Goal: Use online tool/utility: Utilize a website feature to perform a specific function

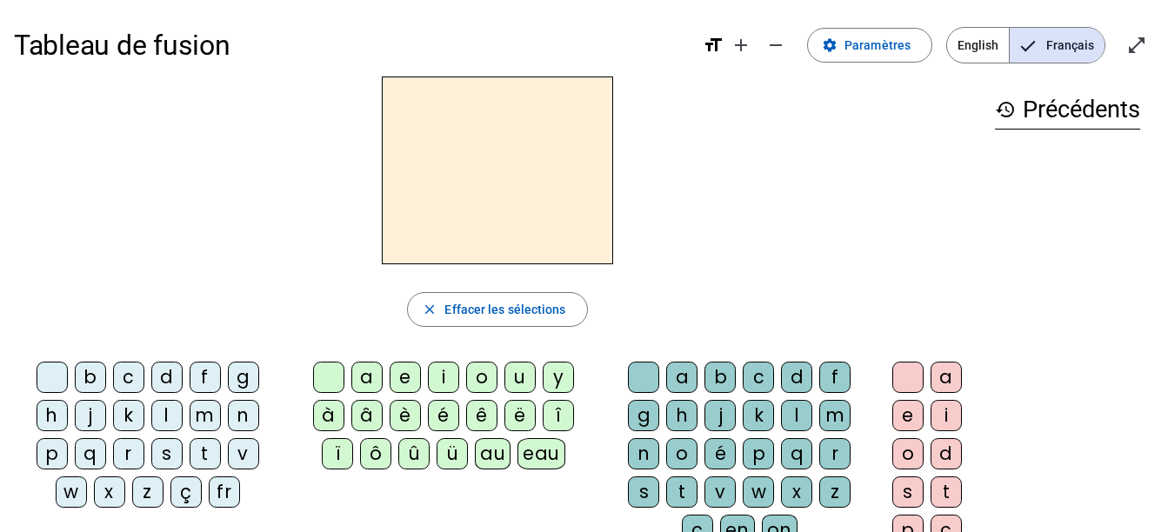
click at [163, 376] on div "d" at bounding box center [166, 377] width 31 height 31
drag, startPoint x: 512, startPoint y: 378, endPoint x: 638, endPoint y: 358, distance: 127.6
click at [512, 378] on div "u" at bounding box center [519, 377] width 31 height 31
drag, startPoint x: 215, startPoint y: 457, endPoint x: 240, endPoint y: 349, distance: 111.6
click at [215, 456] on div "t" at bounding box center [205, 453] width 31 height 31
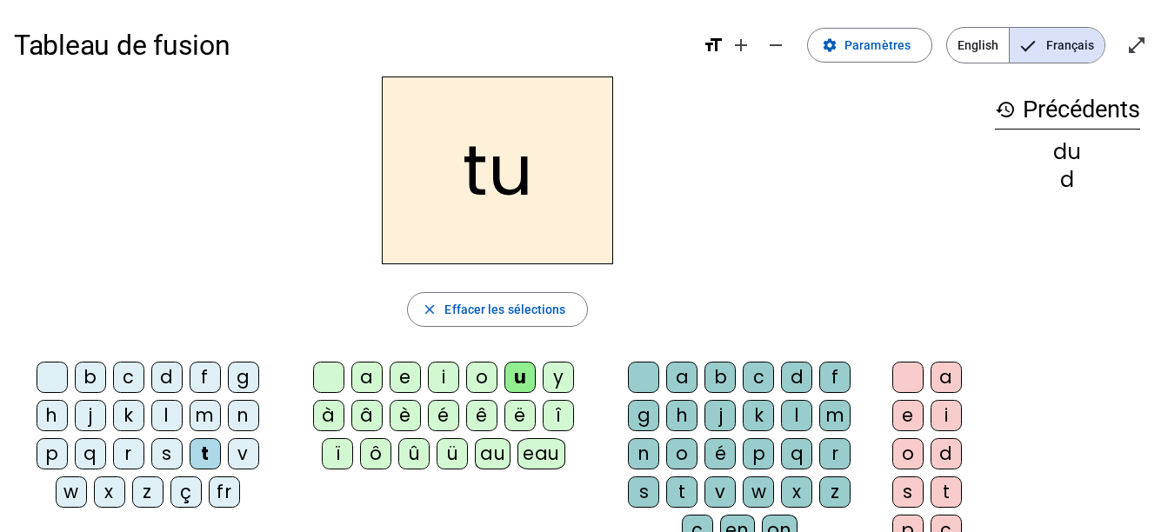
drag, startPoint x: 379, startPoint y: 380, endPoint x: 344, endPoint y: 342, distance: 51.7
click at [379, 380] on div "a" at bounding box center [366, 377] width 31 height 31
drag, startPoint x: 402, startPoint y: 386, endPoint x: 393, endPoint y: 373, distance: 15.7
click at [402, 386] on div "e" at bounding box center [404, 377] width 31 height 31
click at [176, 387] on div "d" at bounding box center [166, 377] width 31 height 31
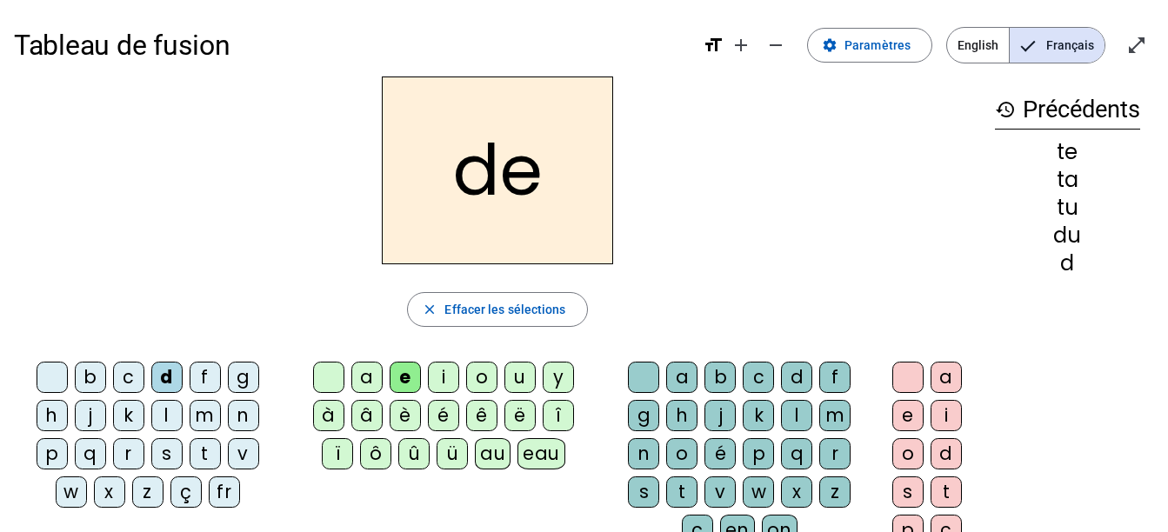
click at [103, 420] on div "j" at bounding box center [90, 415] width 31 height 31
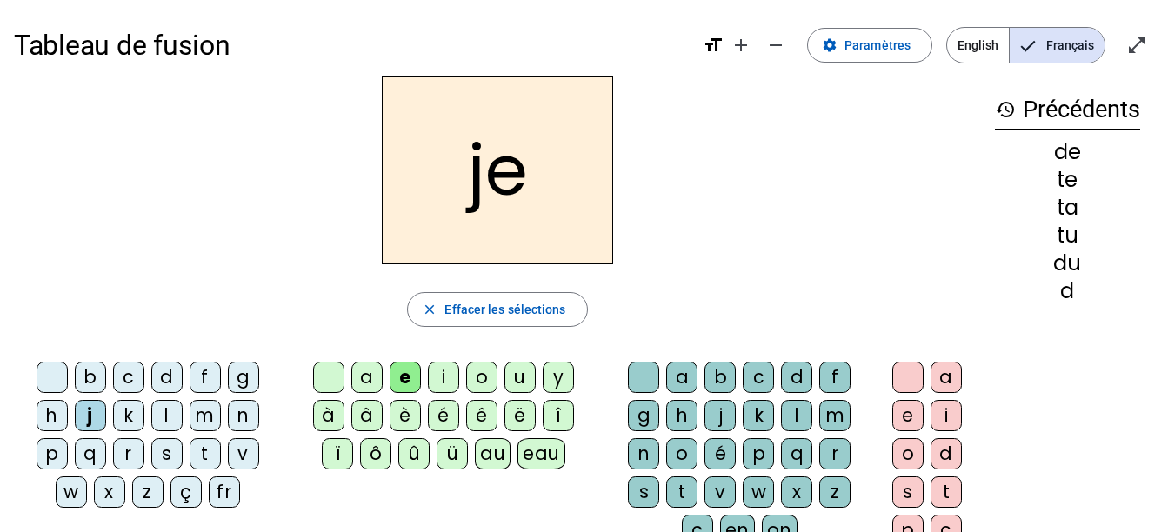
drag, startPoint x: 200, startPoint y: 419, endPoint x: 203, endPoint y: 358, distance: 60.9
click at [200, 419] on div "m" at bounding box center [205, 415] width 31 height 31
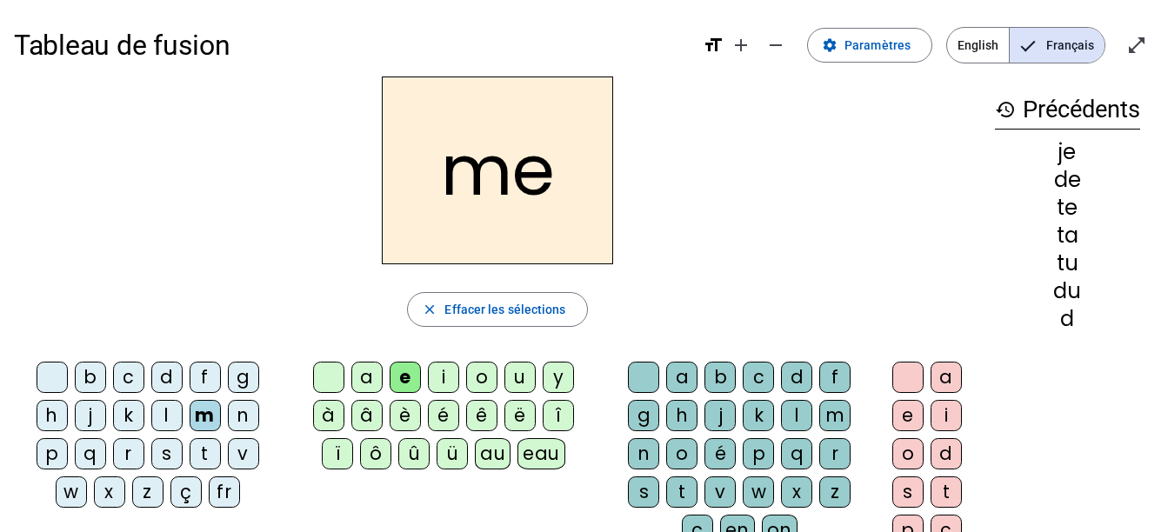
click at [366, 369] on div "a" at bounding box center [366, 377] width 31 height 31
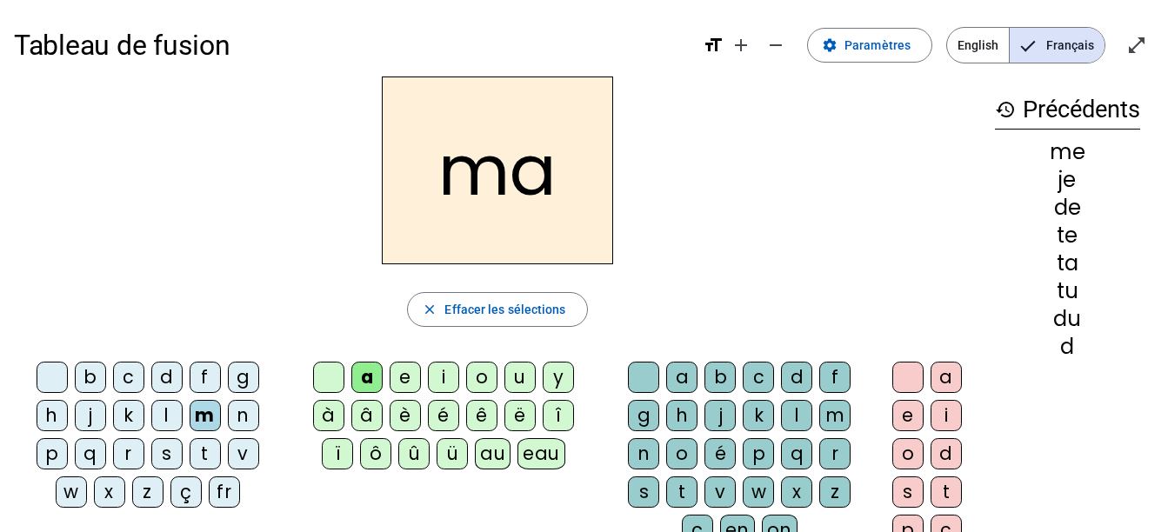
click at [784, 416] on div "l" at bounding box center [796, 415] width 31 height 31
